Goal: Information Seeking & Learning: Check status

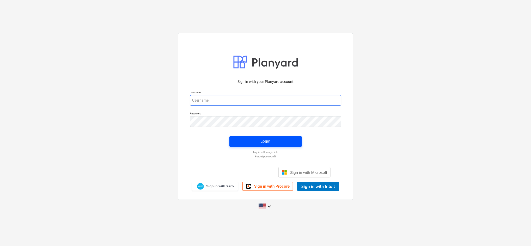
type input "[EMAIL_ADDRESS][DOMAIN_NAME]"
click at [275, 142] on span "Login" at bounding box center [266, 141] width 60 height 7
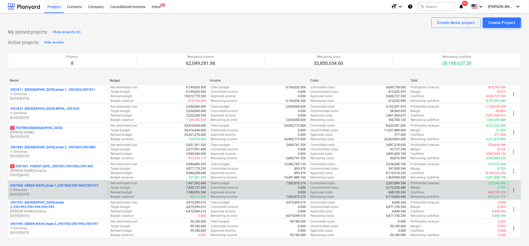
click at [31, 193] on p "[DATE] - [DATE]" at bounding box center [58, 194] width 96 height 4
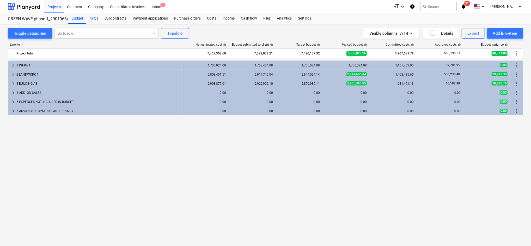
click at [95, 19] on div "RFQs" at bounding box center [93, 18] width 15 height 10
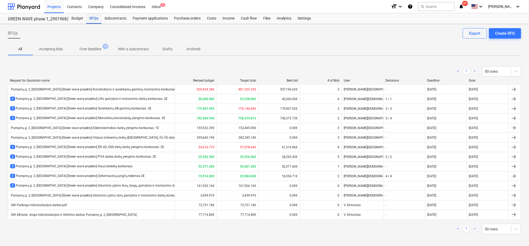
click at [93, 18] on div "RFQs" at bounding box center [93, 18] width 15 height 10
click at [80, 109] on div "3 Pumpėnų g. 2, [GEOGRAPHIC_DATA] [Green wave projekto] Surenkamų GB gaminių ko…" at bounding box center [80, 108] width 141 height 4
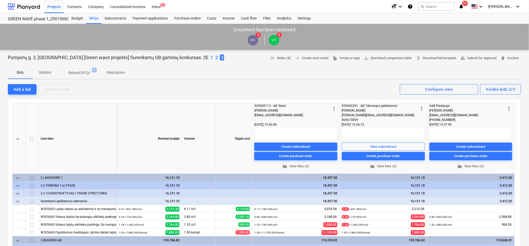
click at [211, 57] on p "1" at bounding box center [212, 57] width 3 height 6
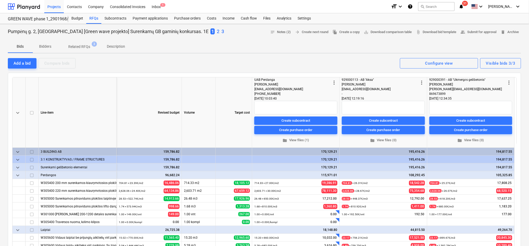
click at [217, 30] on p "2" at bounding box center [218, 31] width 3 height 6
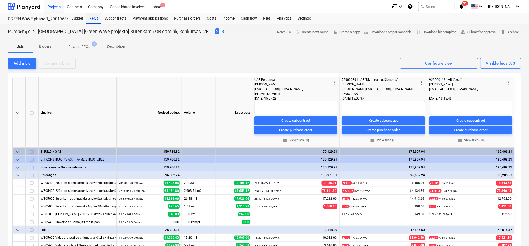
click at [94, 18] on div "RFQs" at bounding box center [93, 18] width 15 height 10
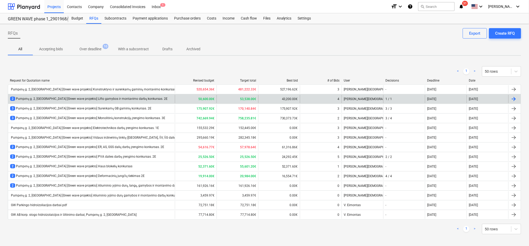
click at [95, 99] on div "2 Pumpėnų g. 2, [GEOGRAPHIC_DATA] [Green wave projekto] Lifto gamybos ir montav…" at bounding box center [88, 99] width 157 height 4
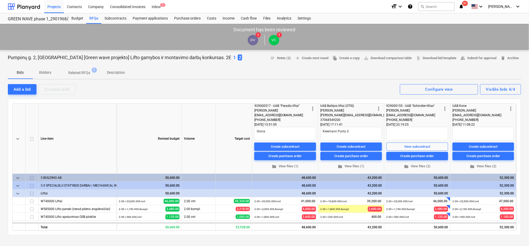
click at [233, 58] on p "1" at bounding box center [234, 57] width 3 height 6
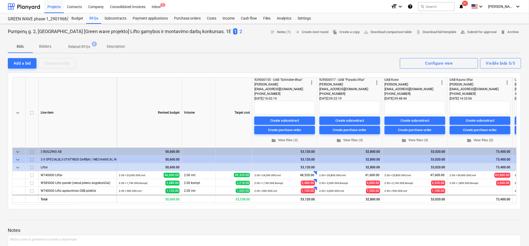
click at [239, 31] on p "2" at bounding box center [240, 31] width 3 height 6
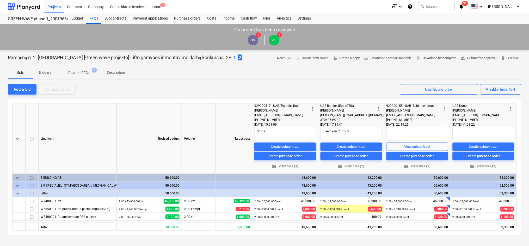
click at [233, 56] on p "1" at bounding box center [234, 57] width 3 height 6
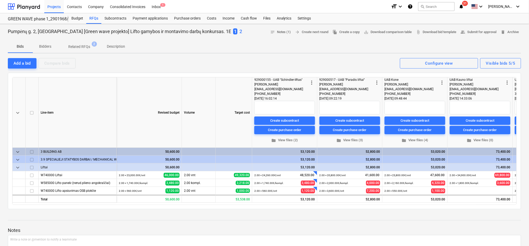
click at [239, 31] on p "2" at bounding box center [240, 31] width 3 height 6
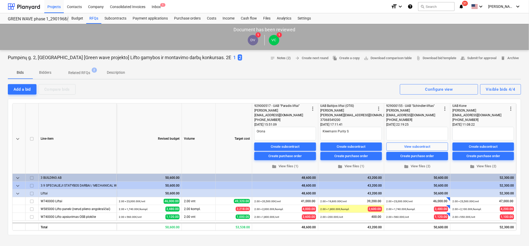
click at [233, 57] on p "1" at bounding box center [234, 57] width 3 height 6
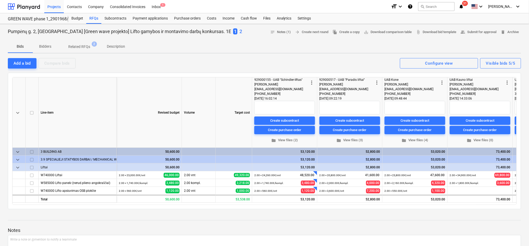
click at [233, 31] on div "1 2" at bounding box center [237, 31] width 9 height 7
click at [239, 31] on p "2" at bounding box center [240, 31] width 3 height 6
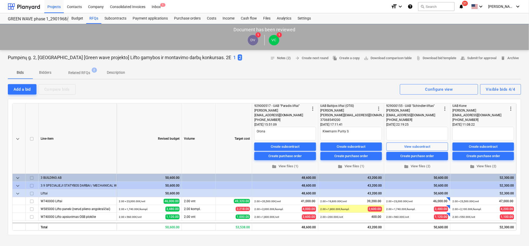
type textarea "x"
click at [95, 18] on div "RFQs" at bounding box center [93, 18] width 15 height 10
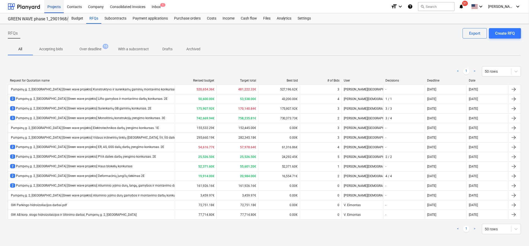
click at [55, 6] on div "Projects" at bounding box center [54, 6] width 20 height 13
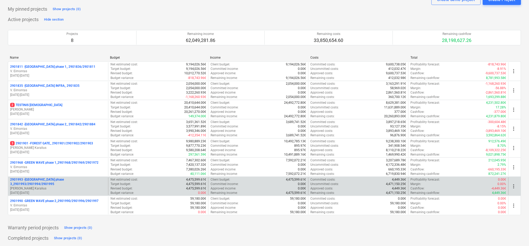
scroll to position [34, 0]
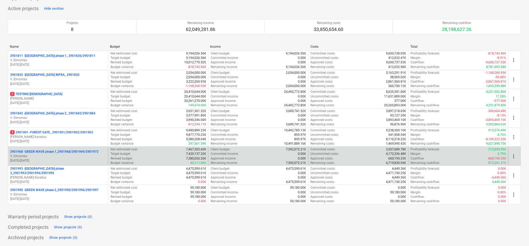
click at [76, 156] on p "V. Eimontas" at bounding box center [58, 156] width 96 height 4
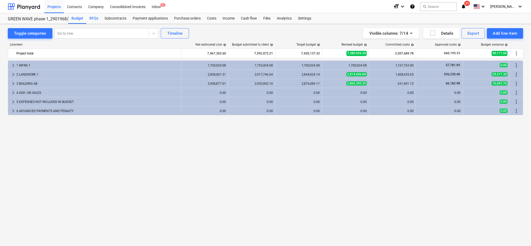
click at [95, 18] on div "RFQs" at bounding box center [93, 18] width 15 height 10
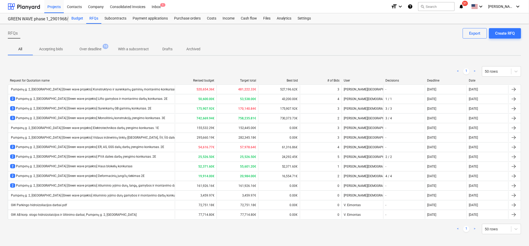
click at [83, 18] on div "Budget" at bounding box center [77, 18] width 18 height 10
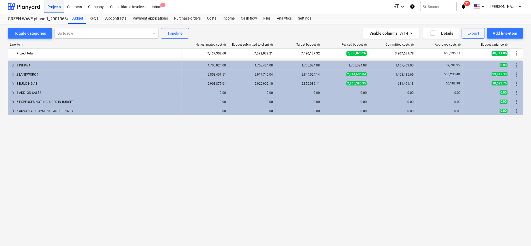
click at [57, 7] on div "Projects" at bounding box center [54, 6] width 20 height 13
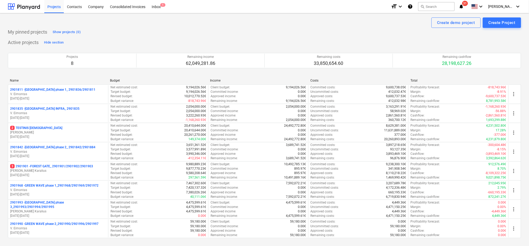
click at [42, 166] on p "3 2901901 - FOREST GATE_ 2901901/2901902/2901903" at bounding box center [51, 166] width 83 height 4
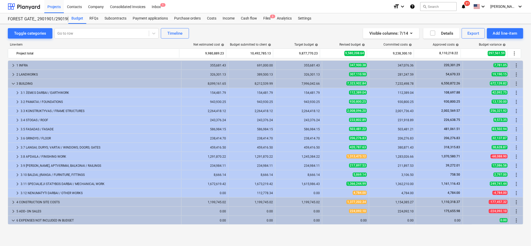
scroll to position [46, 0]
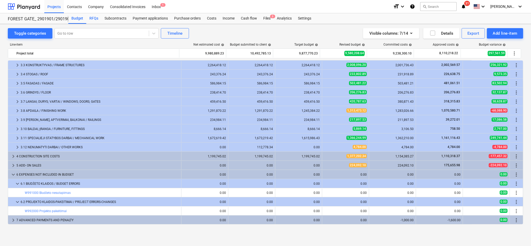
click at [94, 17] on div "RFQs" at bounding box center [93, 18] width 15 height 10
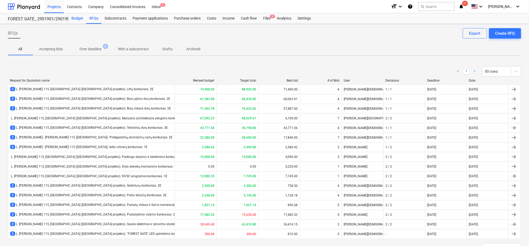
click at [76, 17] on div "Budget" at bounding box center [77, 18] width 18 height 10
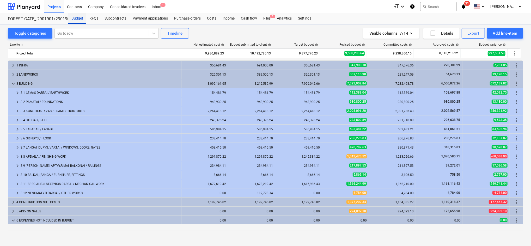
scroll to position [46, 0]
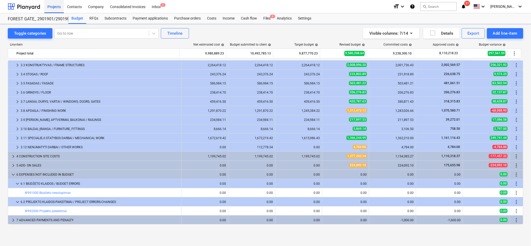
click at [56, 7] on div "Projects" at bounding box center [54, 6] width 20 height 13
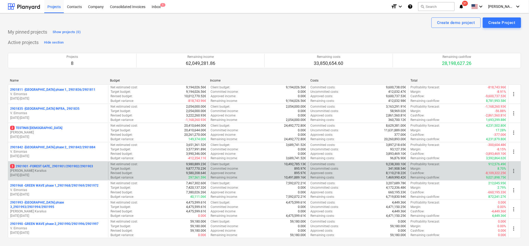
click at [53, 174] on p "[DATE] - [DATE]" at bounding box center [58, 175] width 96 height 4
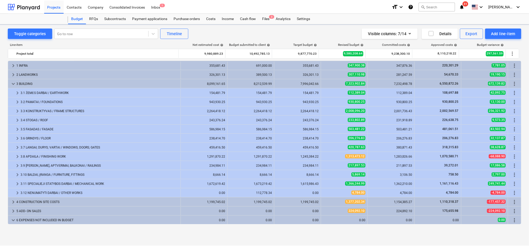
scroll to position [46, 0]
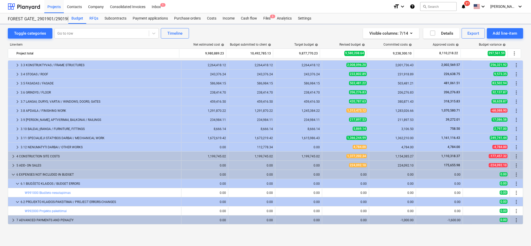
click at [94, 18] on div "RFQs" at bounding box center [93, 18] width 15 height 10
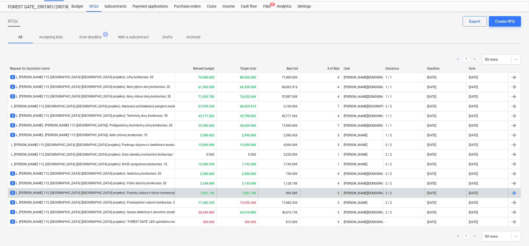
scroll to position [22, 0]
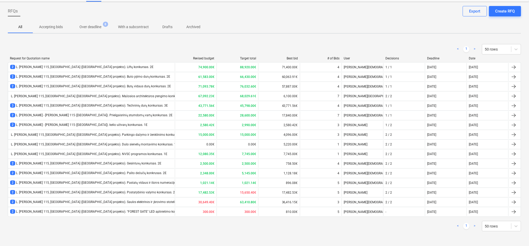
click at [110, 67] on div "2 L. [PERSON_NAME] 115, [GEOGRAPHIC_DATA] ([GEOGRAPHIC_DATA] projekto). Liftų k…" at bounding box center [81, 67] width 143 height 4
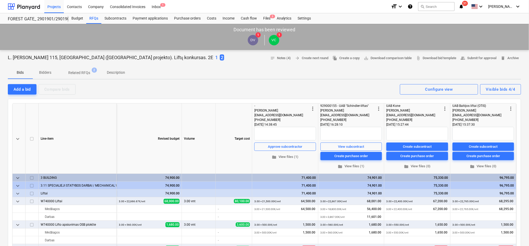
click at [215, 57] on p "1" at bounding box center [216, 57] width 3 height 6
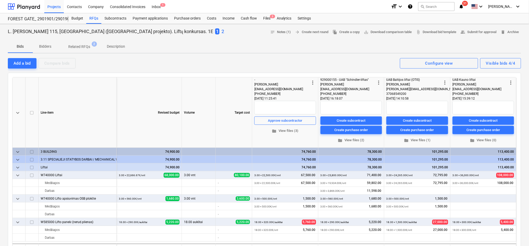
click at [221, 32] on p "2" at bounding box center [222, 31] width 3 height 6
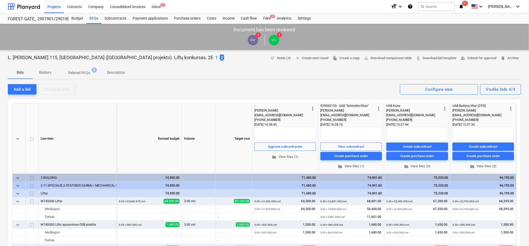
click at [215, 56] on p "1" at bounding box center [216, 57] width 3 height 6
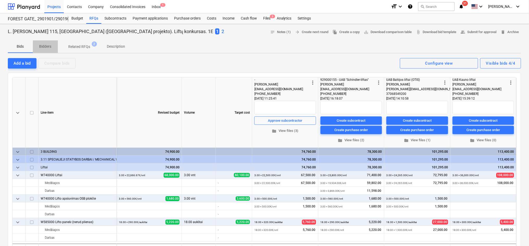
click at [48, 47] on p "Bidders" at bounding box center [45, 46] width 13 height 5
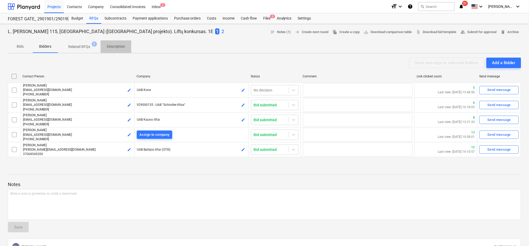
click at [108, 46] on p "Description" at bounding box center [116, 46] width 18 height 5
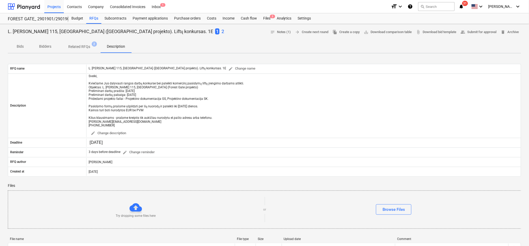
click at [73, 47] on p "Related RFQs" at bounding box center [79, 46] width 22 height 5
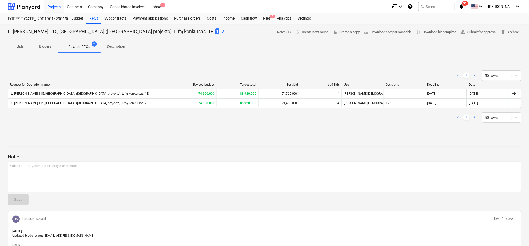
click at [47, 46] on p "Bidders" at bounding box center [45, 46] width 13 height 5
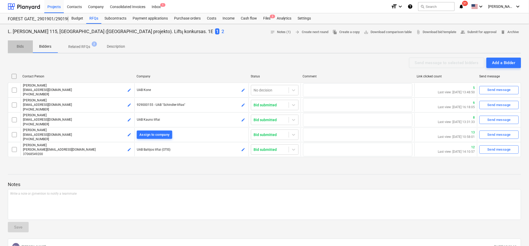
click at [21, 47] on p "Bids" at bounding box center [20, 46] width 13 height 5
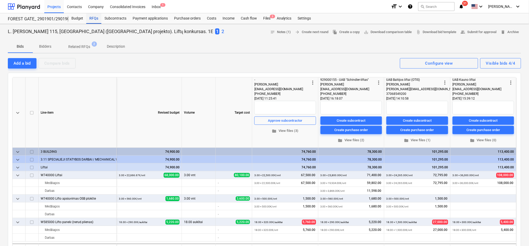
click at [93, 19] on div "RFQs" at bounding box center [93, 18] width 15 height 10
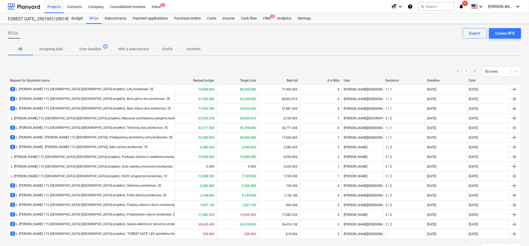
click at [70, 128] on div "3 L. [PERSON_NAME] 115, [GEOGRAPHIC_DATA] ([GEOGRAPHIC_DATA] projekto). Technin…" at bounding box center [89, 128] width 158 height 4
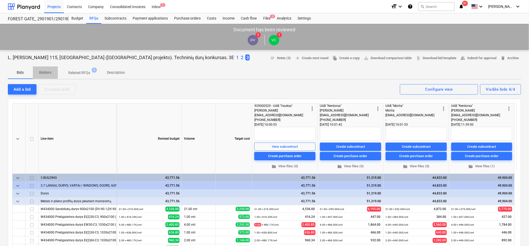
click at [50, 72] on p "Bidders" at bounding box center [45, 72] width 13 height 5
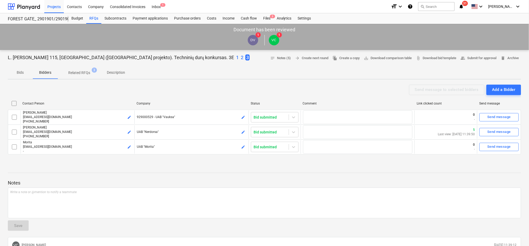
click at [73, 72] on p "Related RFQs" at bounding box center [79, 72] width 22 height 5
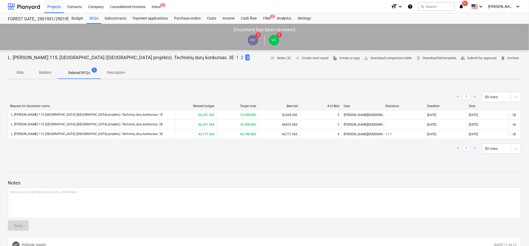
click at [119, 73] on p "Description" at bounding box center [116, 72] width 18 height 5
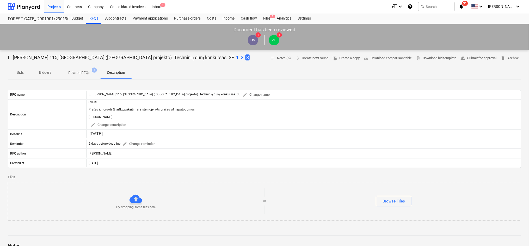
click at [23, 73] on p "Bids" at bounding box center [20, 72] width 13 height 5
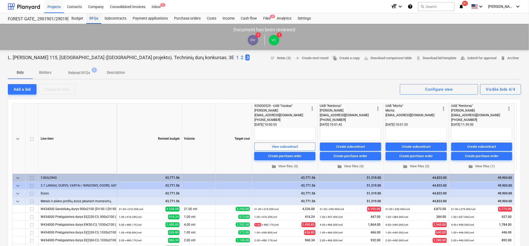
click at [94, 17] on div "RFQs" at bounding box center [93, 18] width 15 height 10
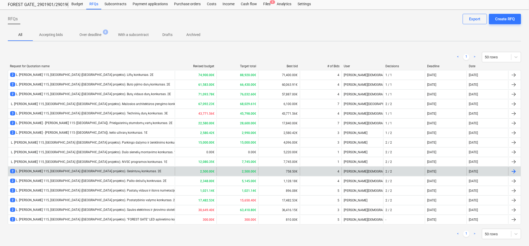
scroll to position [22, 0]
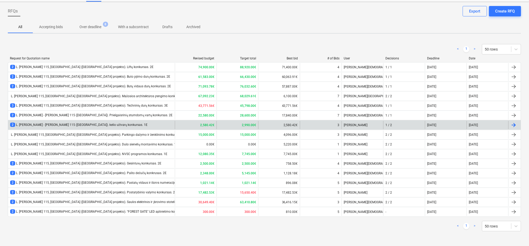
click at [89, 124] on div "2 L. [PERSON_NAME] - [PERSON_NAME] 115 ([GEOGRAPHIC_DATA]). kelio užtvarų konku…" at bounding box center [78, 125] width 137 height 4
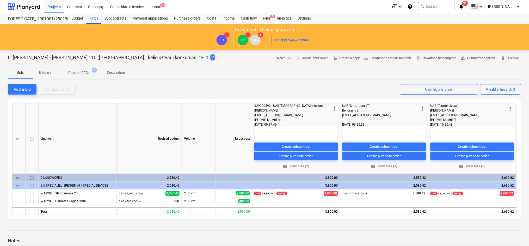
click at [46, 72] on p "Bidders" at bounding box center [45, 72] width 13 height 5
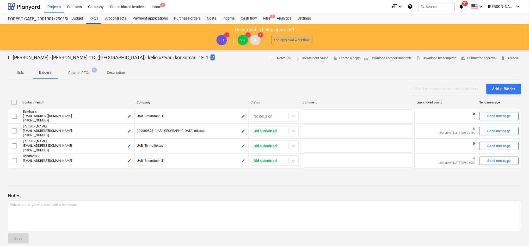
click at [81, 72] on p "Related RFQs" at bounding box center [79, 72] width 22 height 5
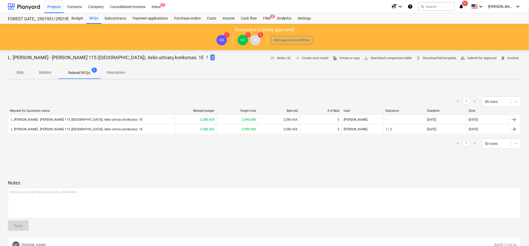
click at [119, 72] on p "Description" at bounding box center [116, 72] width 18 height 5
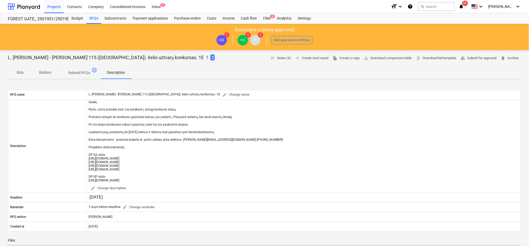
click at [24, 72] on p "Bids" at bounding box center [20, 72] width 13 height 5
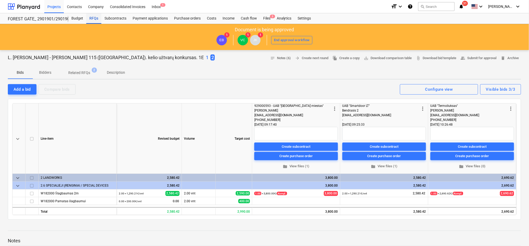
click at [95, 19] on div "RFQs" at bounding box center [93, 18] width 15 height 10
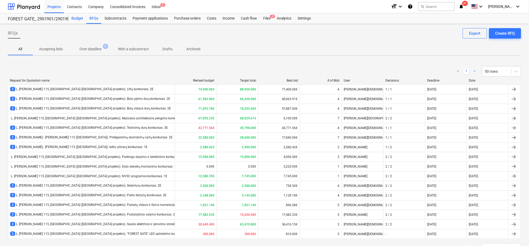
click at [78, 21] on div "Budget" at bounding box center [77, 18] width 18 height 10
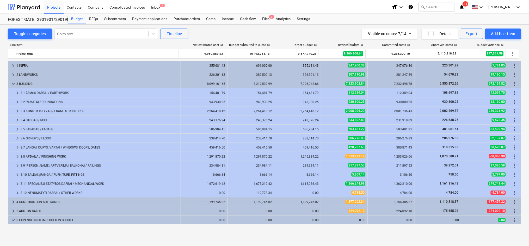
scroll to position [46, 0]
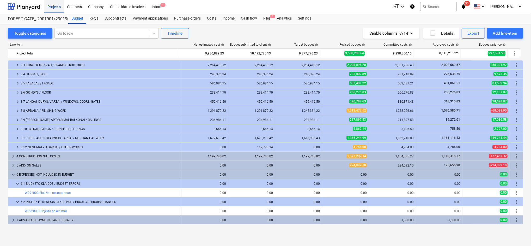
click at [55, 9] on div "Projects" at bounding box center [54, 6] width 20 height 13
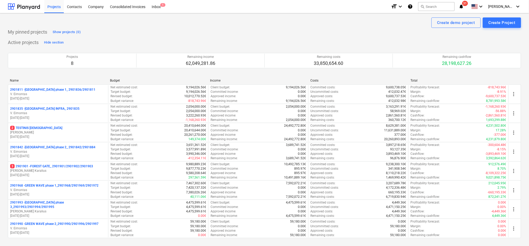
click at [64, 190] on p "V. Eimontas" at bounding box center [58, 190] width 96 height 4
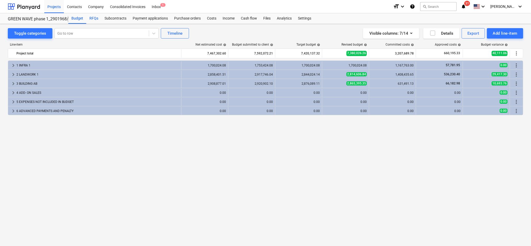
click at [93, 18] on div "RFQs" at bounding box center [93, 18] width 15 height 10
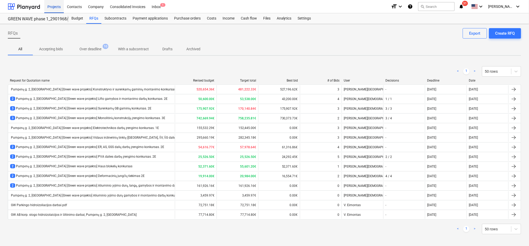
click at [58, 8] on div "Projects" at bounding box center [54, 6] width 20 height 13
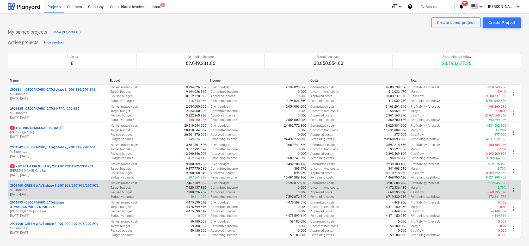
click at [75, 191] on p "V. Eimontas" at bounding box center [58, 190] width 96 height 4
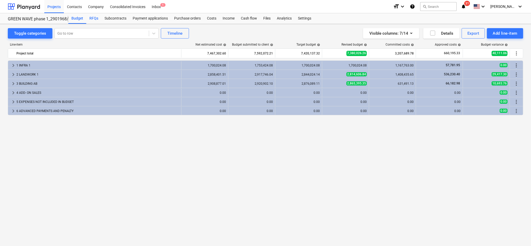
click at [92, 20] on div "RFQs" at bounding box center [93, 18] width 15 height 10
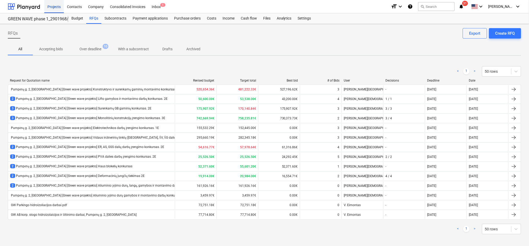
click at [56, 7] on div "Projects" at bounding box center [54, 6] width 20 height 13
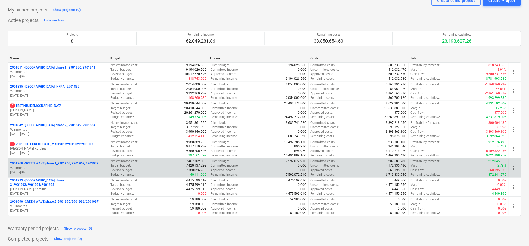
scroll to position [34, 0]
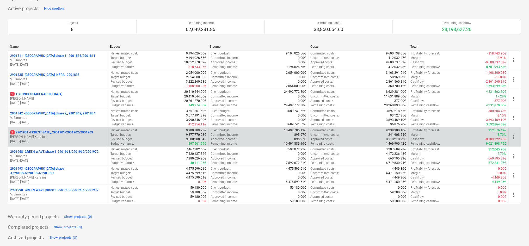
click at [52, 134] on p "3 2901901 - FOREST GATE_ 2901901/2901902/2901903" at bounding box center [51, 132] width 83 height 4
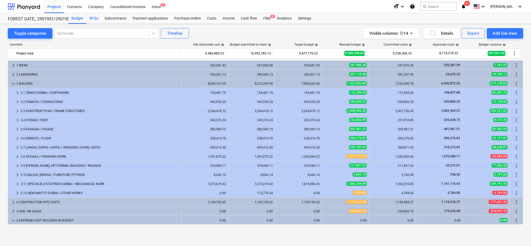
click at [93, 20] on div "RFQs" at bounding box center [93, 18] width 15 height 10
